Goal: Transaction & Acquisition: Book appointment/travel/reservation

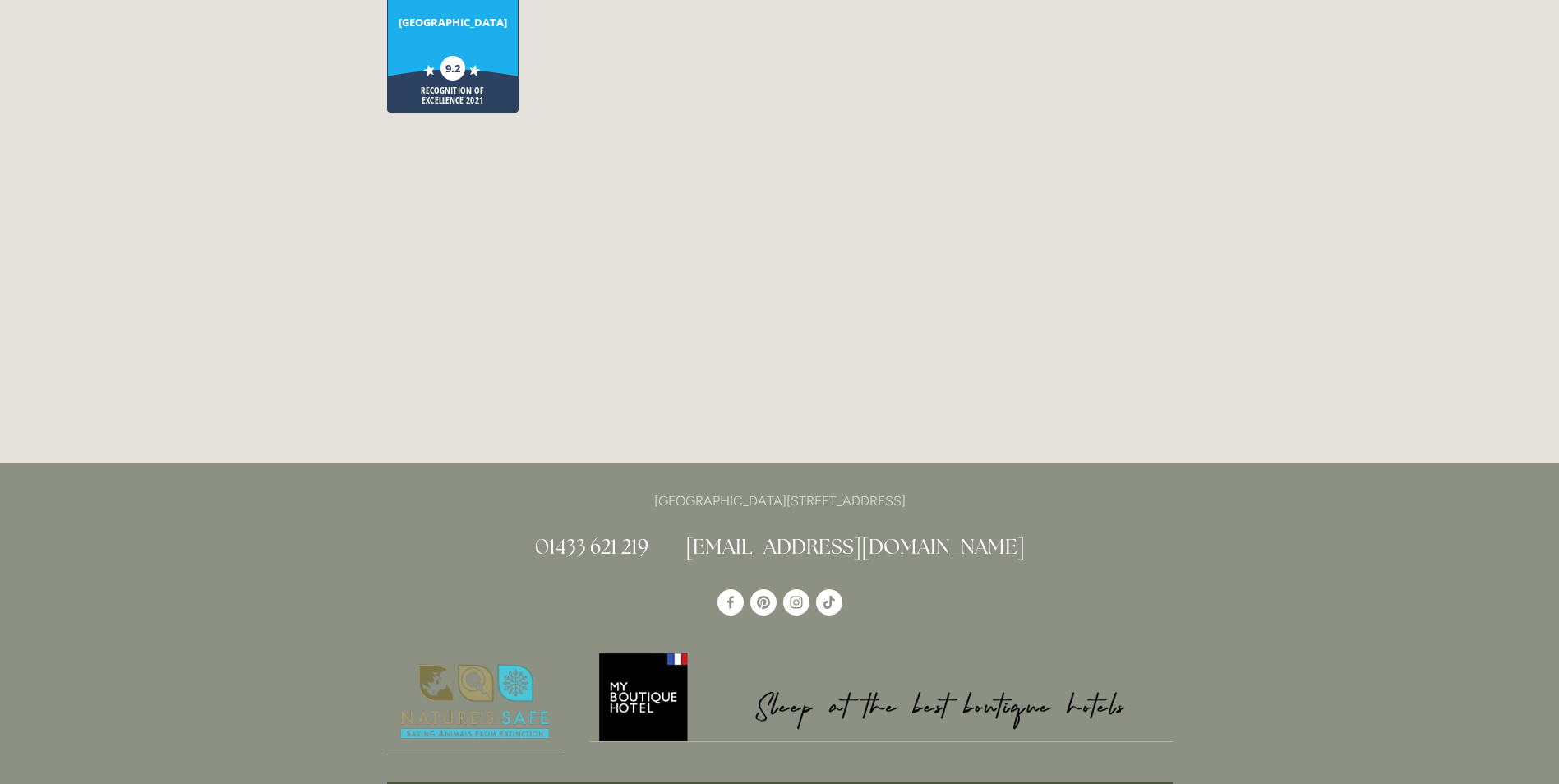
scroll to position [4272, 0]
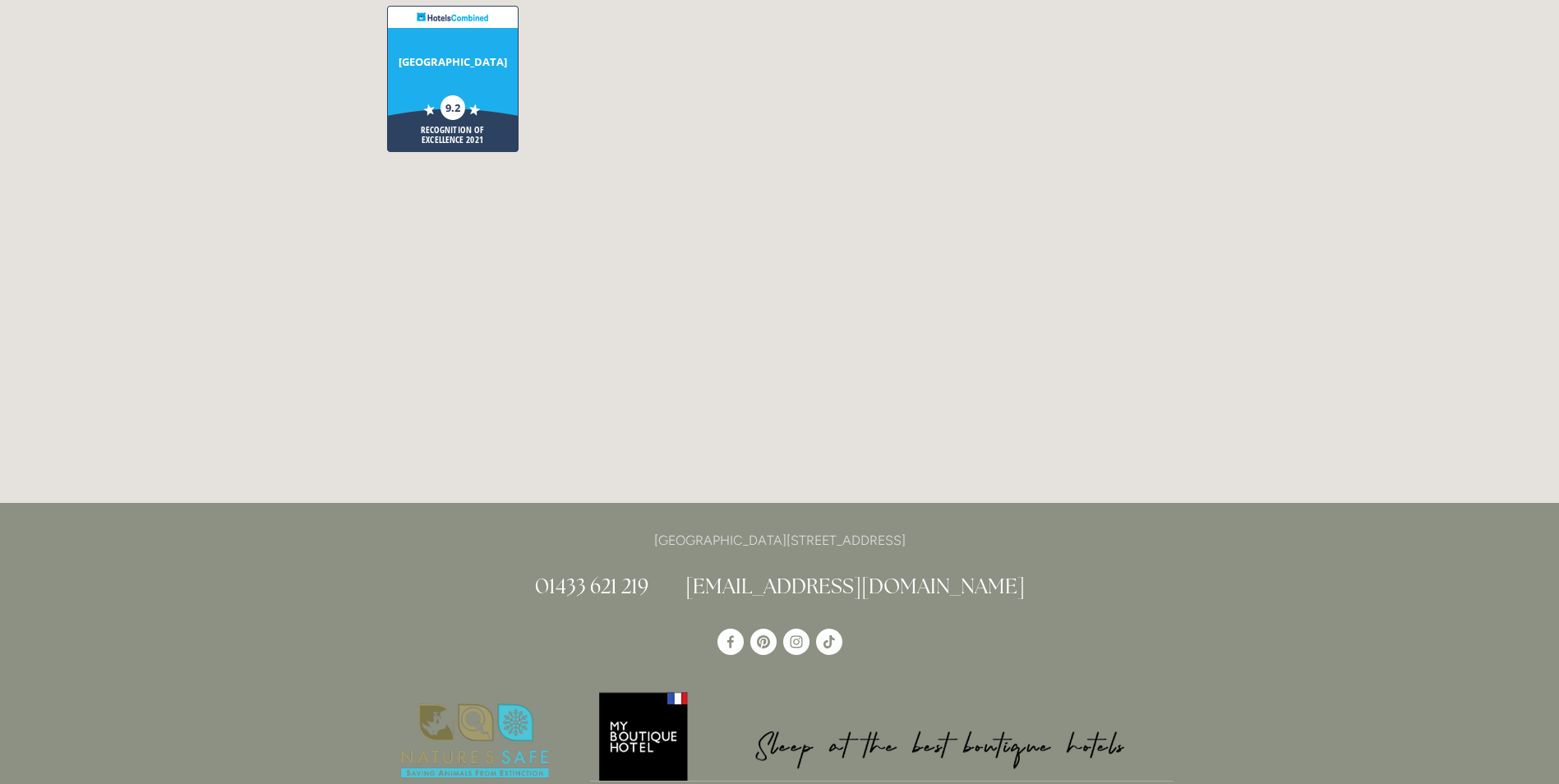
drag, startPoint x: 963, startPoint y: 450, endPoint x: 912, endPoint y: 449, distance: 51.0
click at [912, 529] on p "[GEOGRAPHIC_DATA][STREET_ADDRESS]" at bounding box center [780, 540] width 786 height 22
copy p "S33 6AF"
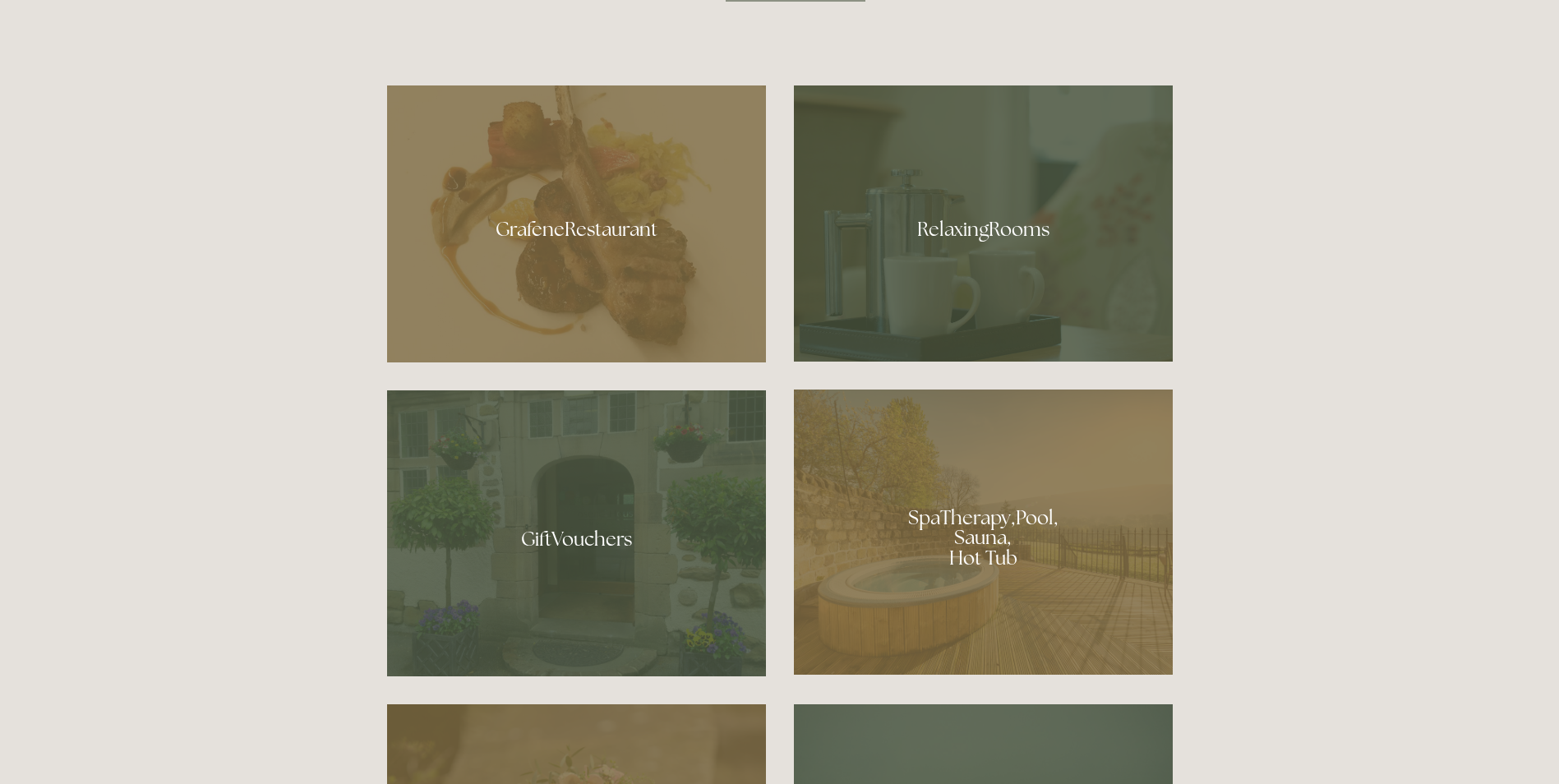
scroll to position [1068, 0]
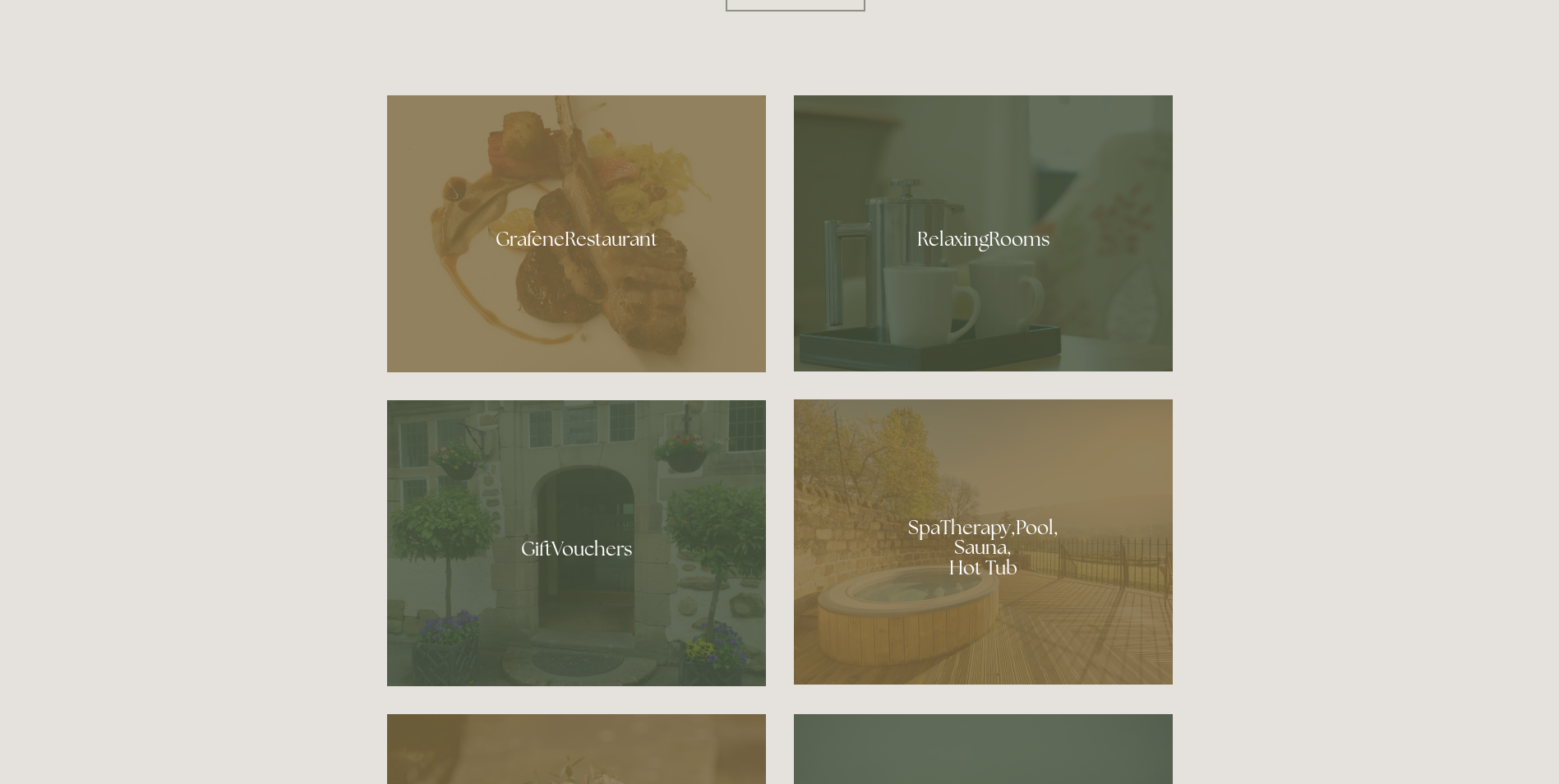
click at [986, 544] on div at bounding box center [983, 542] width 379 height 285
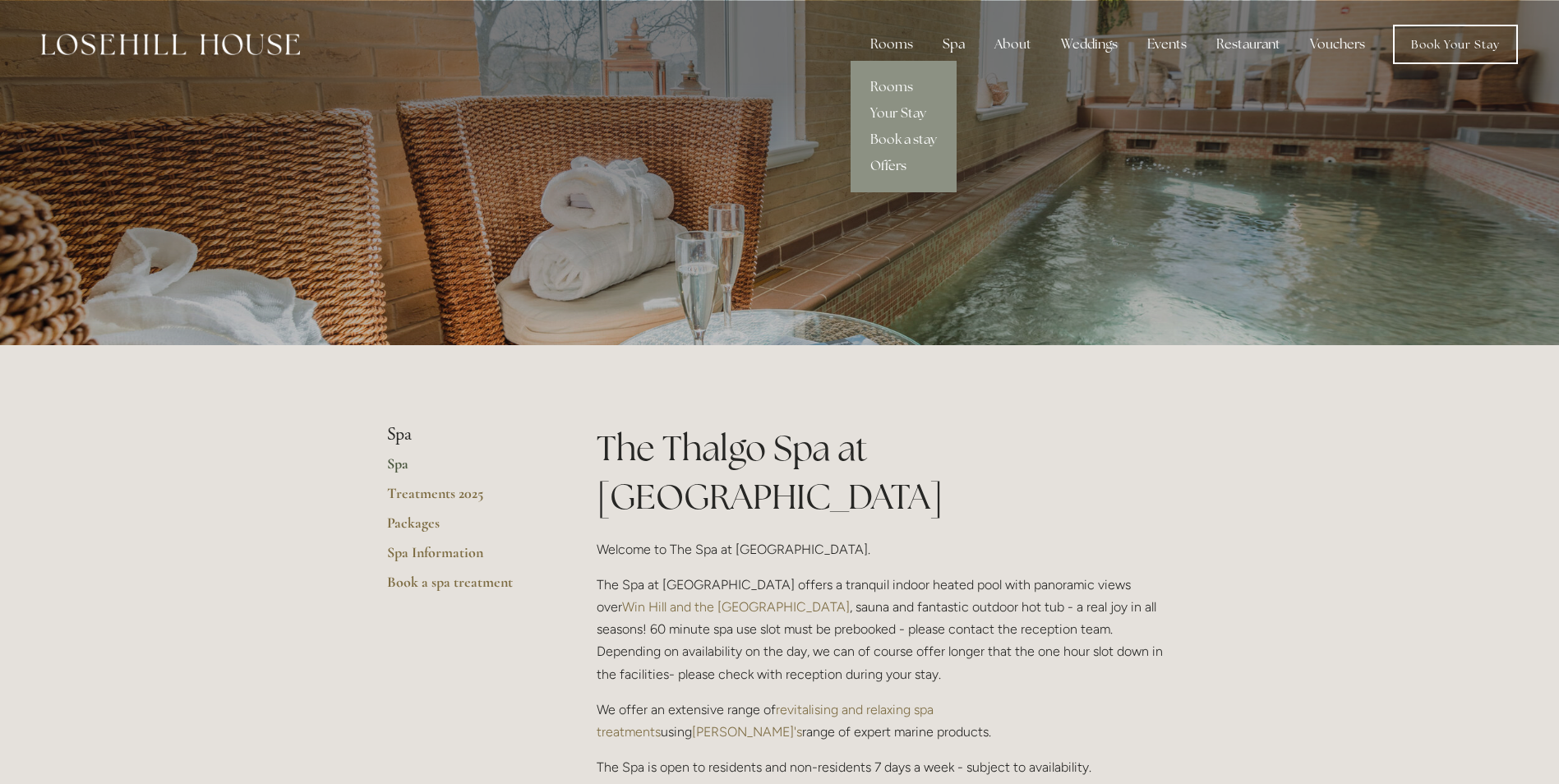
click at [899, 158] on link "Offers" at bounding box center [904, 165] width 106 height 26
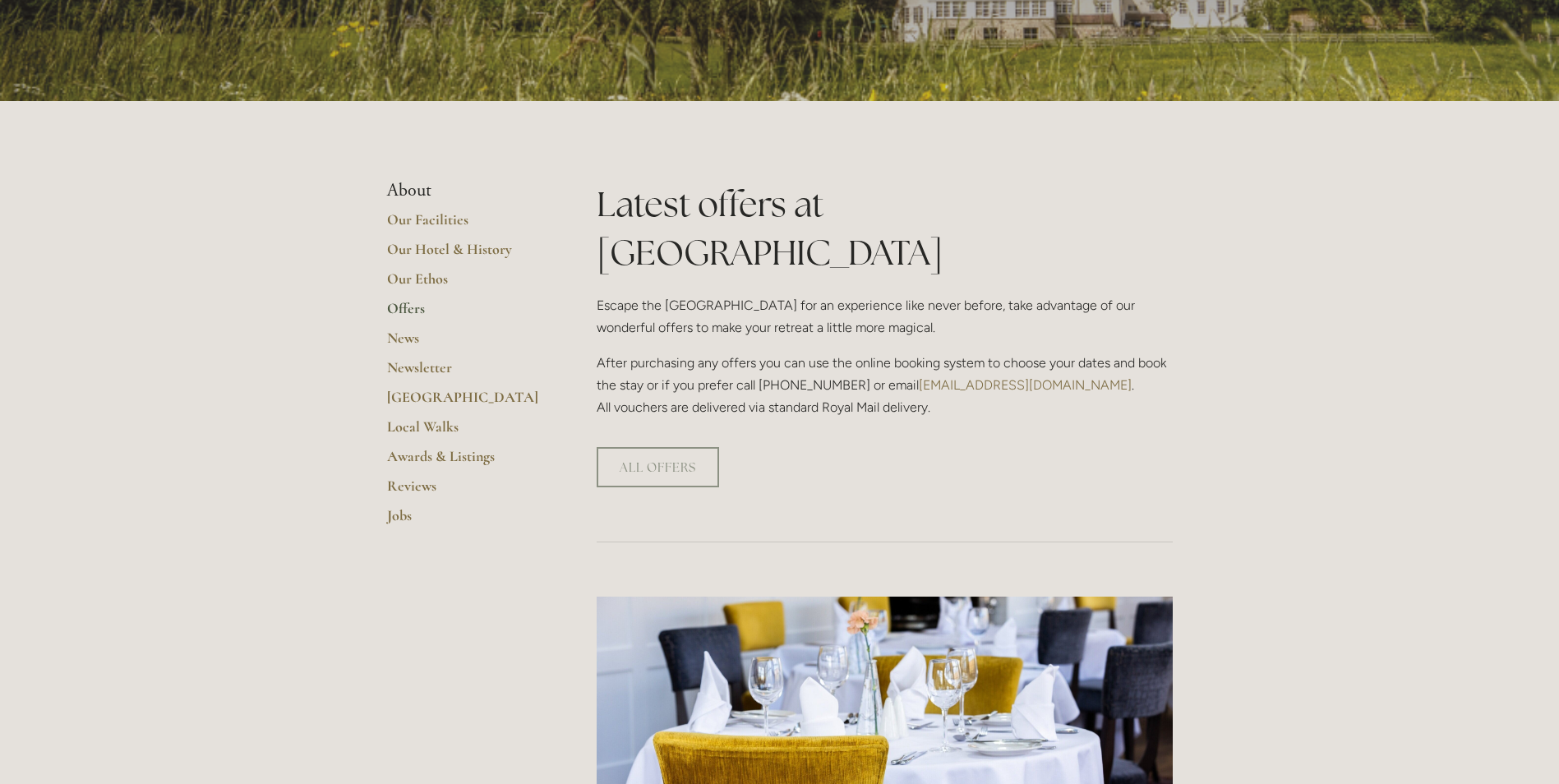
scroll to position [82, 0]
